Goal: Transaction & Acquisition: Purchase product/service

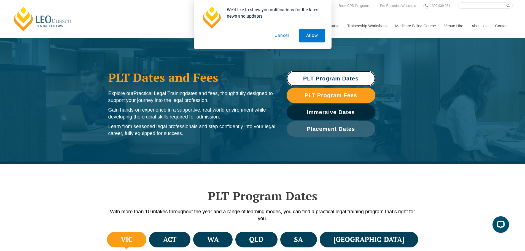
click at [327, 80] on span "PLT Program Dates" at bounding box center [330, 79] width 55 height 6
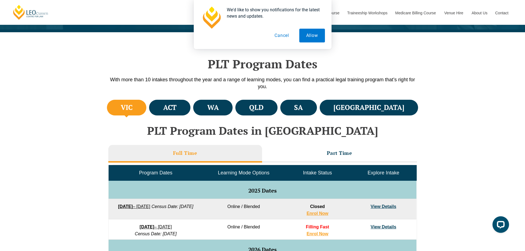
scroll to position [164, 0]
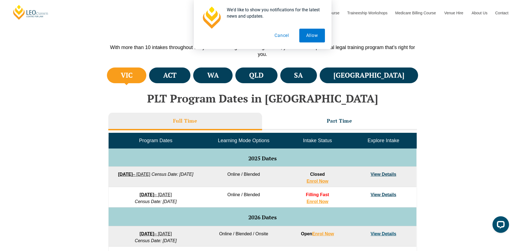
click at [340, 121] on h3 "Part Time" at bounding box center [339, 121] width 25 height 6
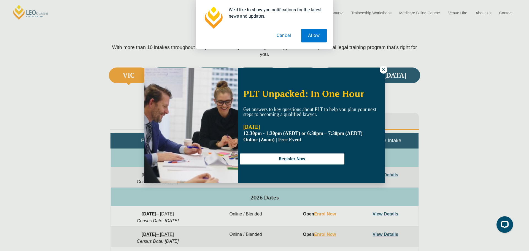
click at [382, 68] on icon at bounding box center [383, 69] width 5 height 5
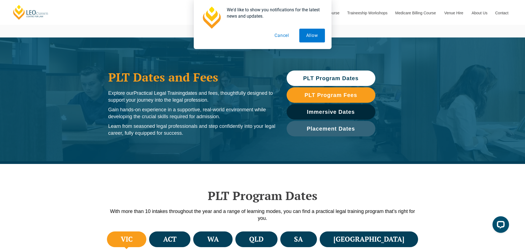
scroll to position [0, 0]
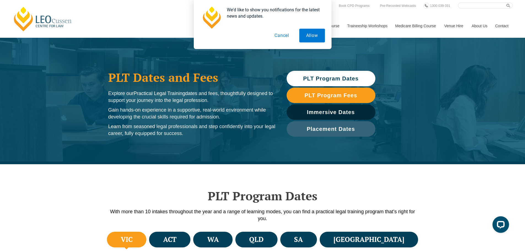
click at [278, 36] on button "Cancel" at bounding box center [281, 36] width 28 height 14
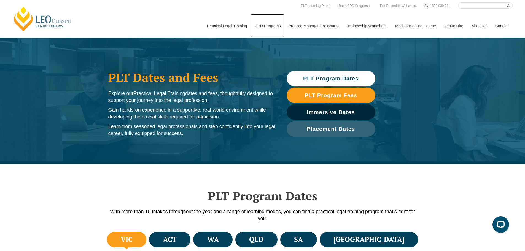
click at [270, 27] on link "CPD Programs" at bounding box center [267, 26] width 34 height 24
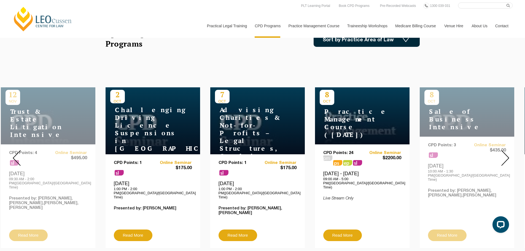
click at [505, 155] on img at bounding box center [505, 158] width 8 height 16
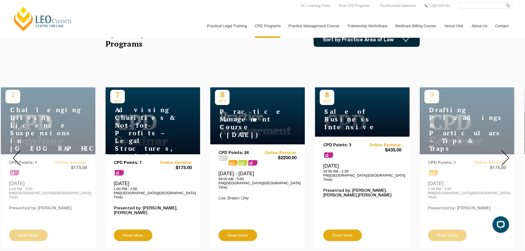
click at [505, 155] on img at bounding box center [505, 158] width 8 height 16
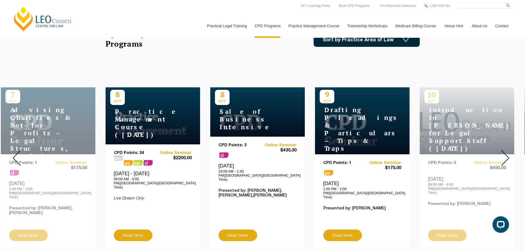
click at [506, 155] on img at bounding box center [505, 158] width 8 height 16
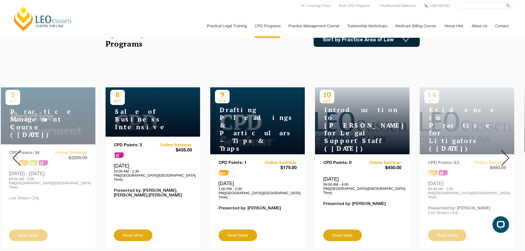
click at [506, 155] on img at bounding box center [505, 158] width 8 height 16
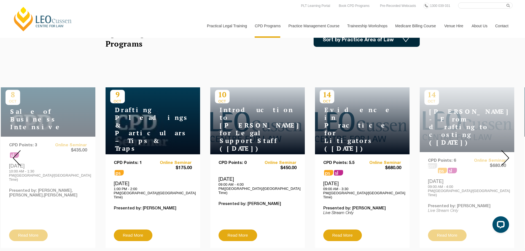
click at [506, 155] on img at bounding box center [505, 158] width 8 height 16
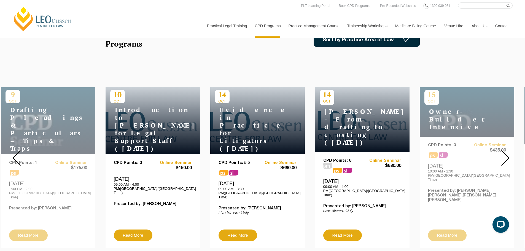
click at [506, 155] on img at bounding box center [505, 158] width 8 height 16
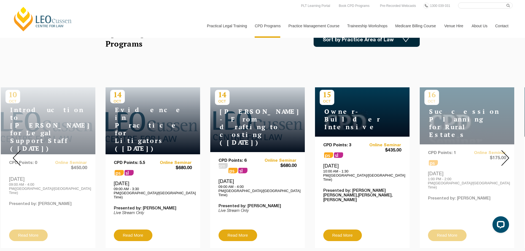
click at [507, 153] on img at bounding box center [505, 158] width 8 height 16
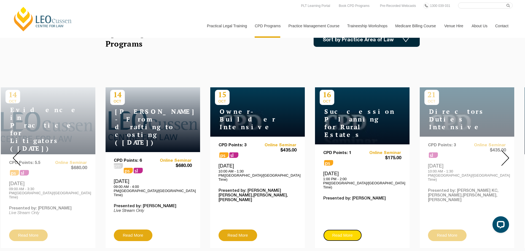
click at [348, 229] on link "Read More" at bounding box center [342, 235] width 39 height 12
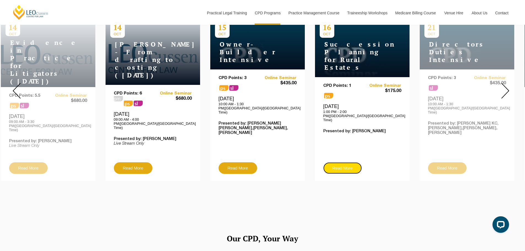
scroll to position [165, 0]
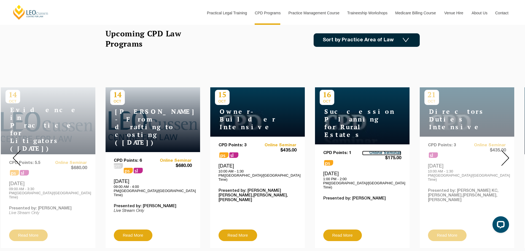
click at [384, 151] on link "Online Seminar" at bounding box center [381, 153] width 39 height 5
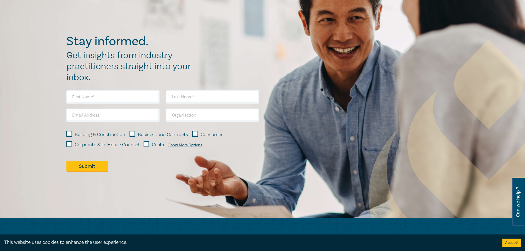
scroll to position [699, 0]
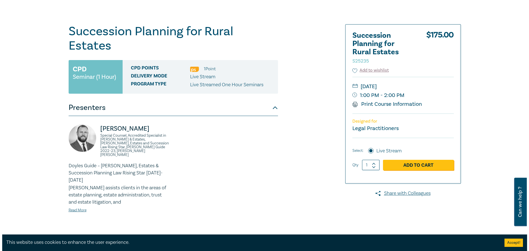
scroll to position [55, 0]
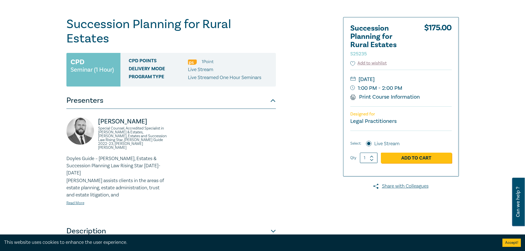
click at [411, 158] on link "Add to Cart" at bounding box center [416, 158] width 71 height 10
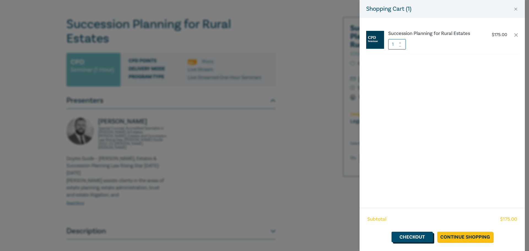
click at [417, 237] on link "Checkout" at bounding box center [411, 237] width 41 height 10
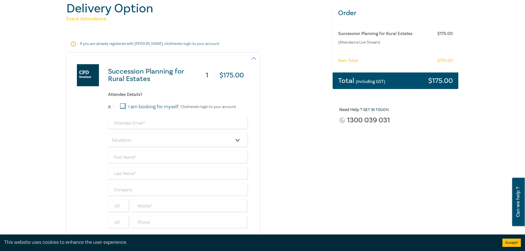
scroll to position [83, 0]
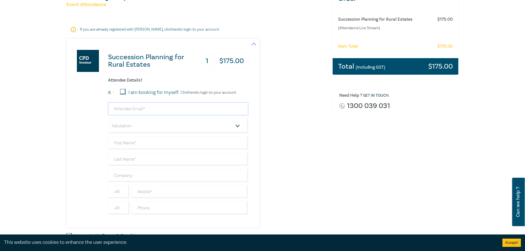
drag, startPoint x: 135, startPoint y: 108, endPoint x: 302, endPoint y: 108, distance: 166.6
click at [142, 108] on input "email" at bounding box center [178, 108] width 140 height 13
type input "sam.baring@hallandwilcox.com.au"
click at [237, 127] on select "Salutation Mr. Mrs. Ms. Miss Dr. Prof. Other" at bounding box center [178, 125] width 140 height 15
select select "Mr."
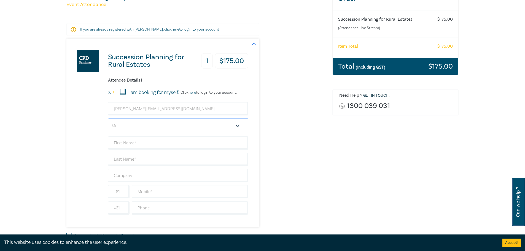
click at [108, 118] on select "Salutation Mr. Mrs. Ms. Miss Dr. Prof. Other" at bounding box center [178, 125] width 140 height 15
click at [177, 140] on input "text" at bounding box center [178, 142] width 140 height 13
type input "[PERSON_NAME]"
type input "Baring"
type input "h"
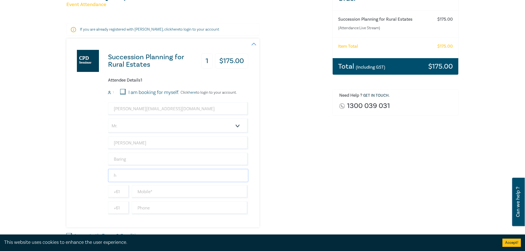
type input "Hall & [PERSON_NAME]"
click at [162, 191] on input "text" at bounding box center [190, 191] width 116 height 13
click at [145, 193] on input "text" at bounding box center [190, 191] width 116 height 13
type input "0405323318"
click at [149, 205] on input "text" at bounding box center [190, 207] width 116 height 13
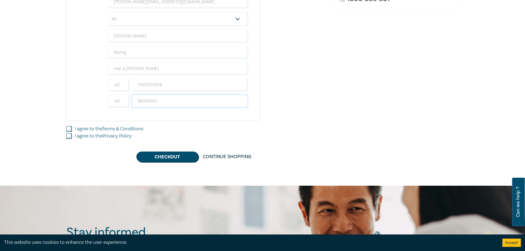
scroll to position [193, 0]
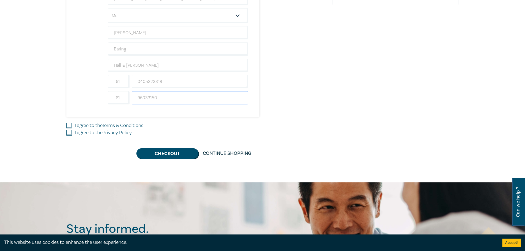
type input "96033150"
click at [70, 127] on input "I agree to the Terms & Conditions" at bounding box center [69, 126] width 6 height 6
checkbox input "true"
click at [72, 134] on div "I agree to the Privacy Policy" at bounding box center [195, 132] width 259 height 7
click at [70, 134] on input "I agree to the Privacy Policy" at bounding box center [69, 133] width 6 height 6
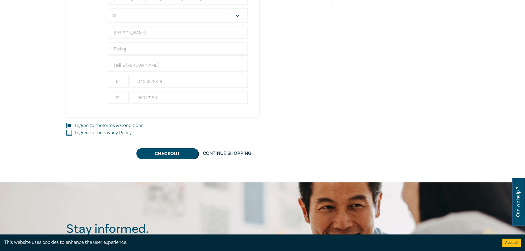
checkbox input "true"
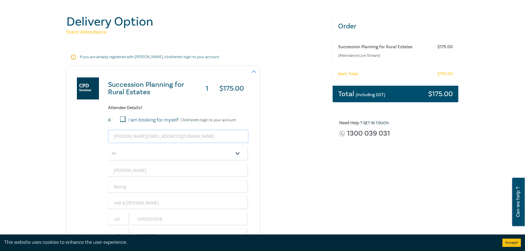
click at [184, 133] on input "sam.baring@hallandwilcox.com.au" at bounding box center [178, 136] width 140 height 13
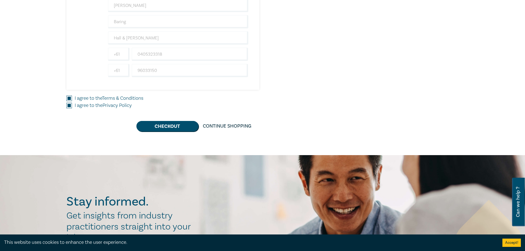
scroll to position [220, 0]
click at [179, 127] on button "Checkout" at bounding box center [167, 126] width 62 height 10
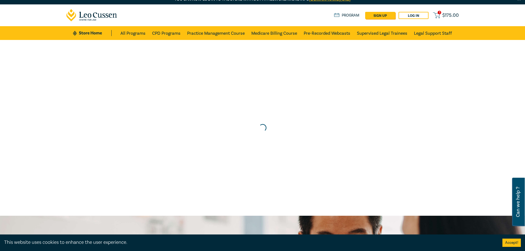
scroll to position [0, 0]
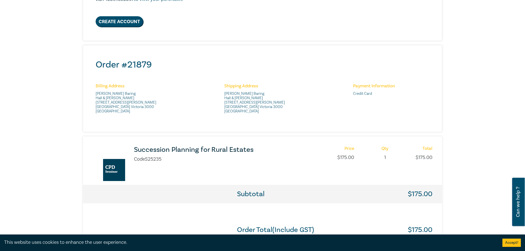
scroll to position [165, 0]
